Goal: Task Accomplishment & Management: Complete application form

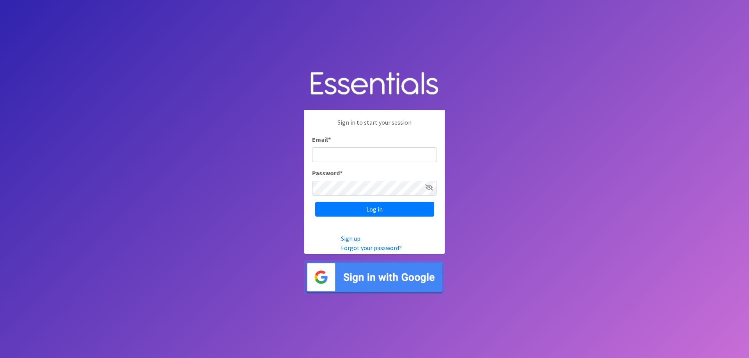
type input "[EMAIL_ADDRESS][DOMAIN_NAME]"
click at [315, 202] on input "Log in" at bounding box center [374, 209] width 119 height 15
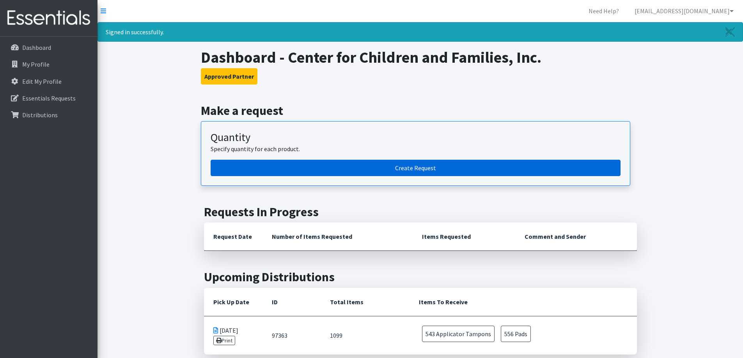
click at [456, 165] on link "Create Request" at bounding box center [416, 168] width 410 height 16
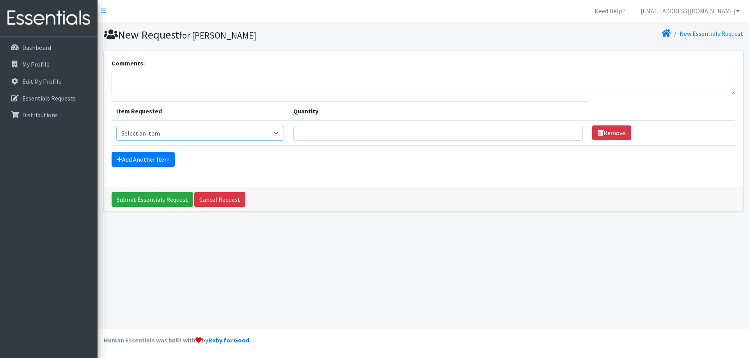
click at [206, 133] on select "Select an item Pad Kits Tampon Kit" at bounding box center [200, 133] width 168 height 15
select select "12263"
click at [116, 126] on select "Select an item Pad Kits Tampon Kit" at bounding box center [200, 133] width 168 height 15
click at [332, 135] on input "Quantity" at bounding box center [437, 133] width 289 height 15
click at [319, 133] on input "Quantity" at bounding box center [437, 133] width 289 height 15
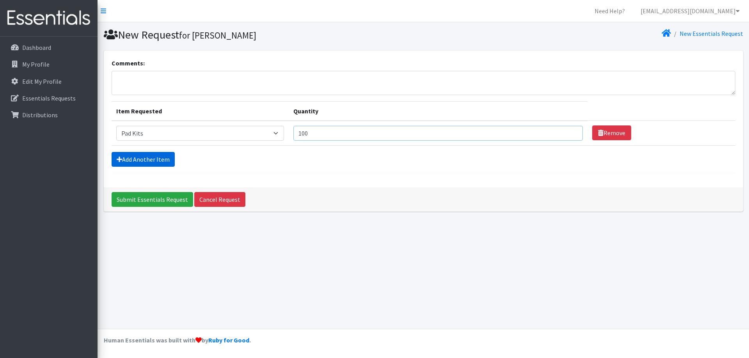
type input "100"
click at [158, 159] on link "Add Another Item" at bounding box center [143, 159] width 63 height 15
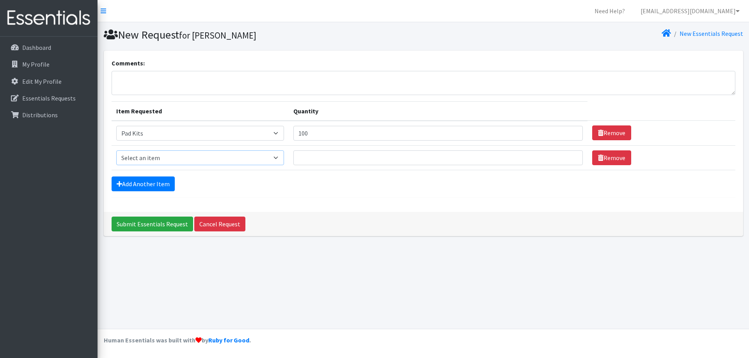
click at [172, 160] on select "Select an item Pad Kits Tampon Kit" at bounding box center [200, 158] width 168 height 15
select select "12262"
click at [116, 151] on select "Select an item Pad Kits Tampon Kit" at bounding box center [200, 158] width 168 height 15
click at [328, 161] on input "Quantity" at bounding box center [437, 158] width 289 height 15
type input "75"
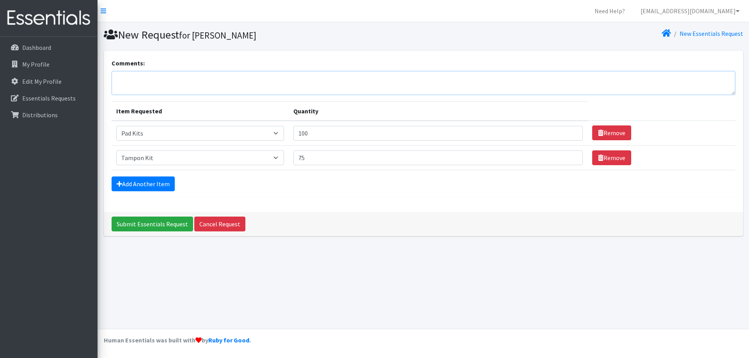
click at [236, 81] on textarea "Comments:" at bounding box center [424, 83] width 624 height 24
type textarea "O"
type textarea "November Request, bulk is fine! Please label as CCFI"
click at [177, 226] on input "Submit Essentials Request" at bounding box center [153, 224] width 82 height 15
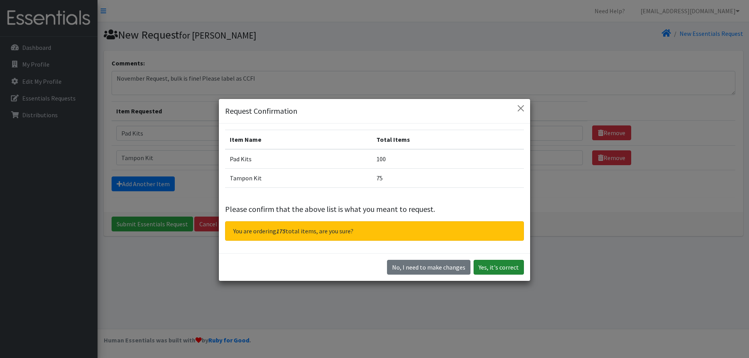
click at [497, 273] on button "Yes, it's correct" at bounding box center [499, 267] width 50 height 15
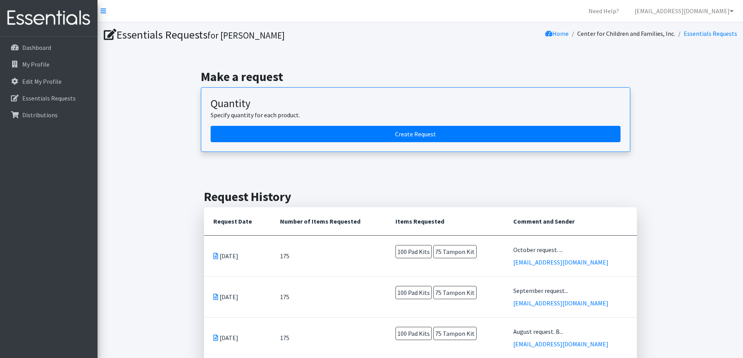
scroll to position [78, 0]
